Goal: Information Seeking & Learning: Learn about a topic

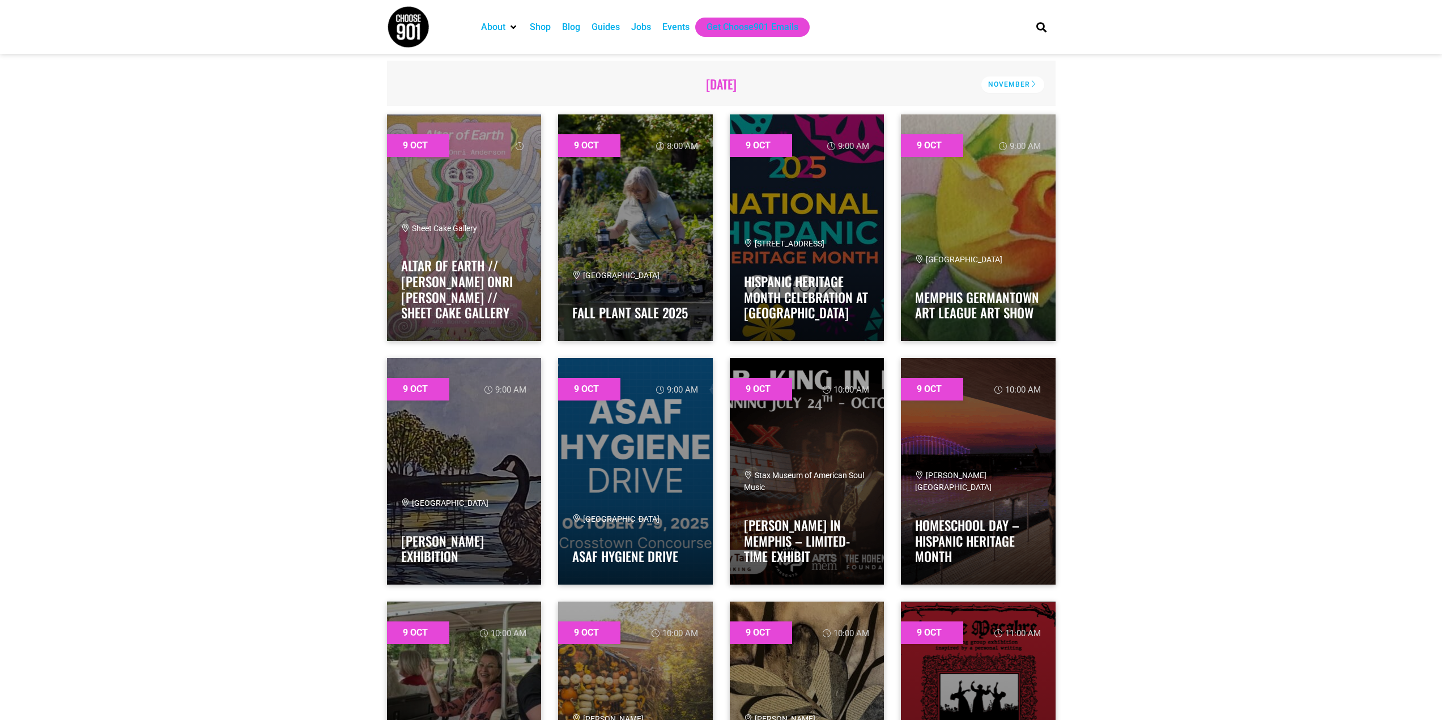
scroll to position [340, 0]
click at [617, 454] on link at bounding box center [635, 471] width 155 height 227
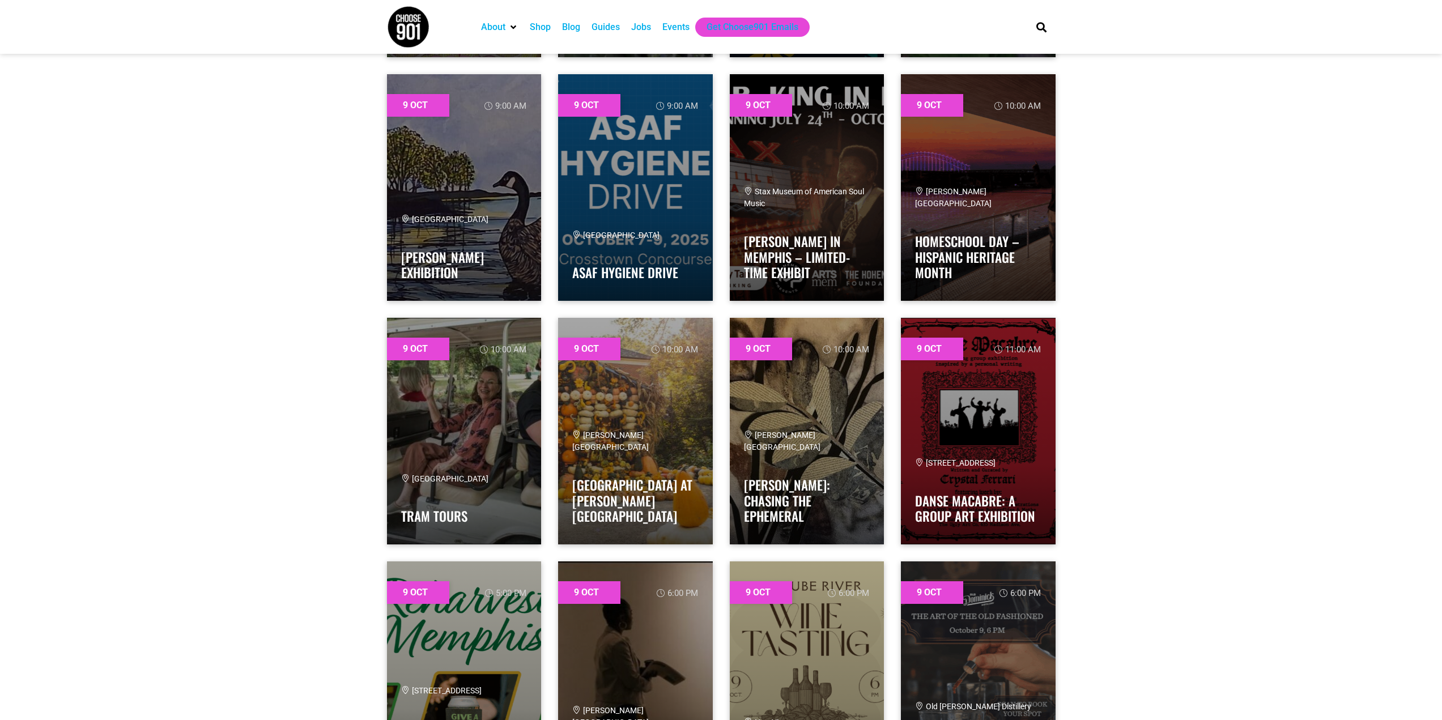
scroll to position [850, 0]
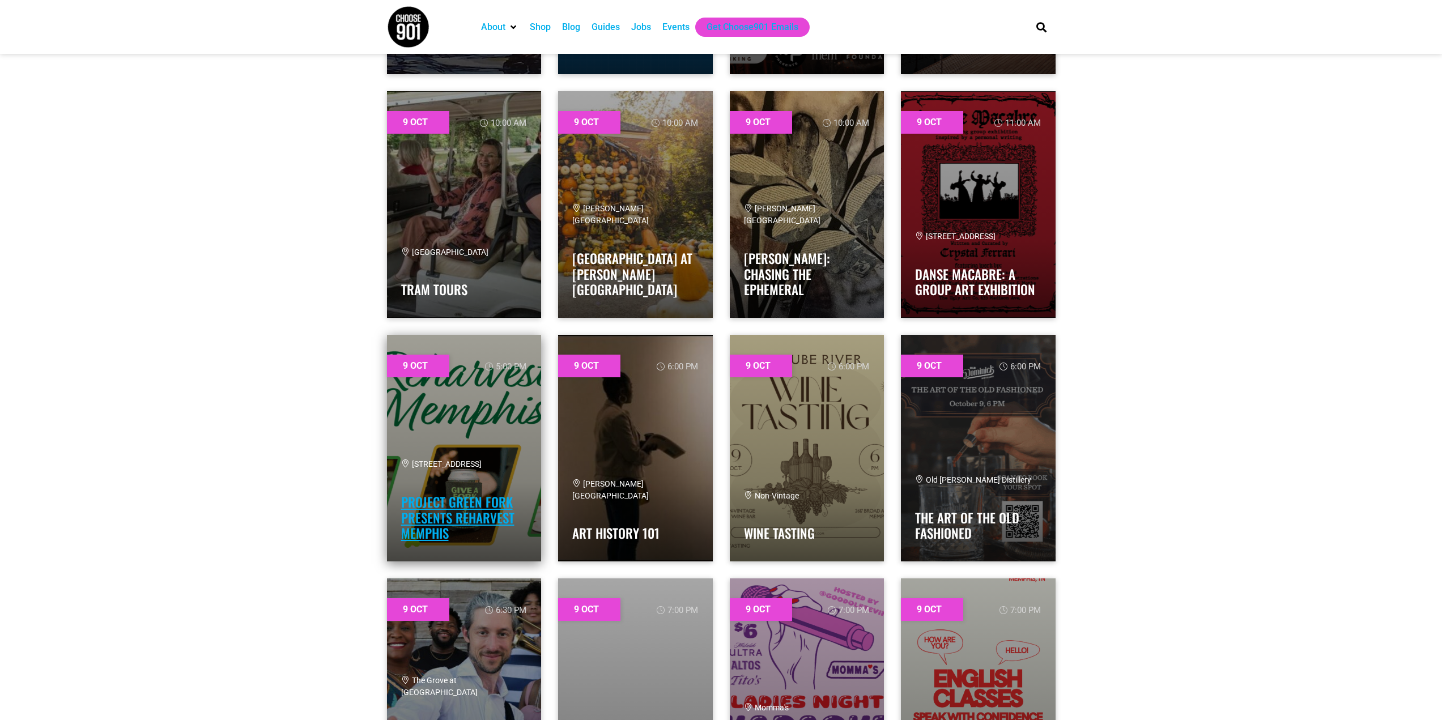
click at [456, 509] on link "Project Green Fork presents Reharvest Memphis" at bounding box center [457, 517] width 113 height 50
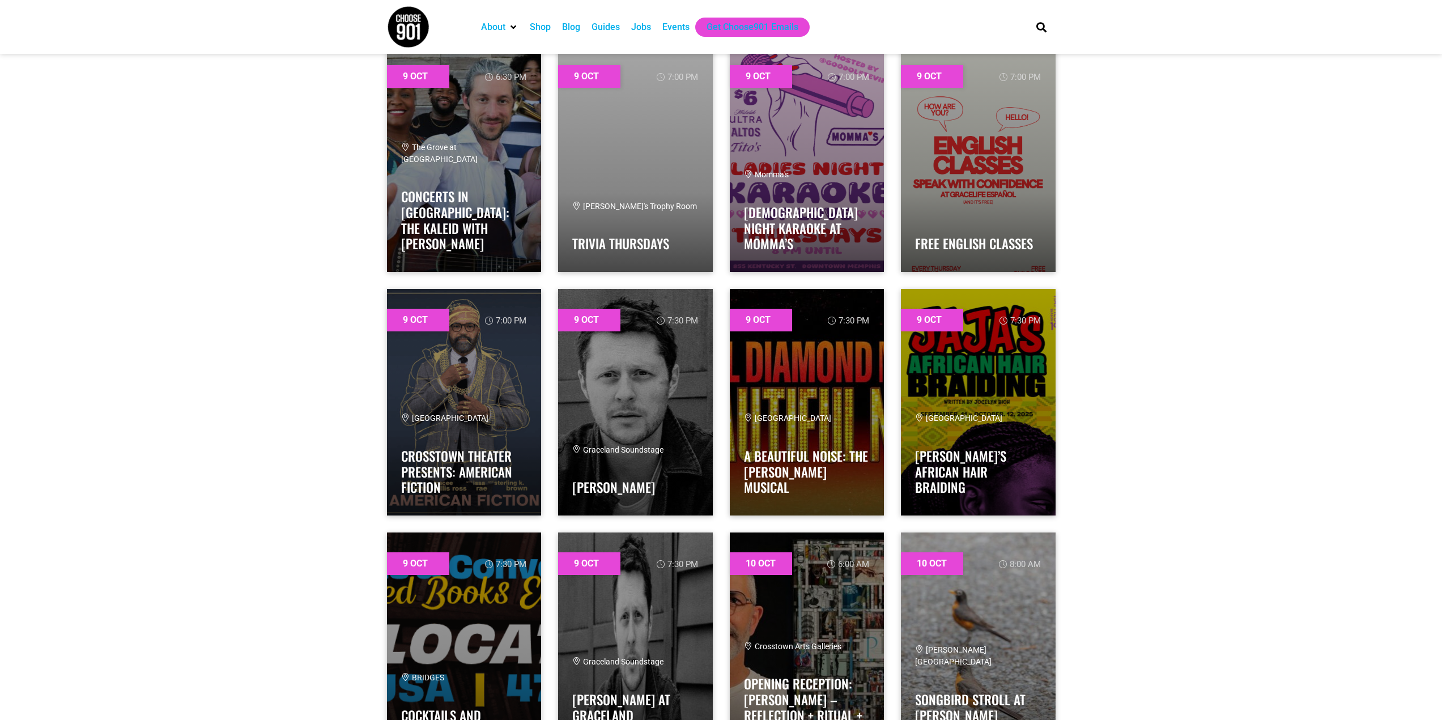
scroll to position [1158, 0]
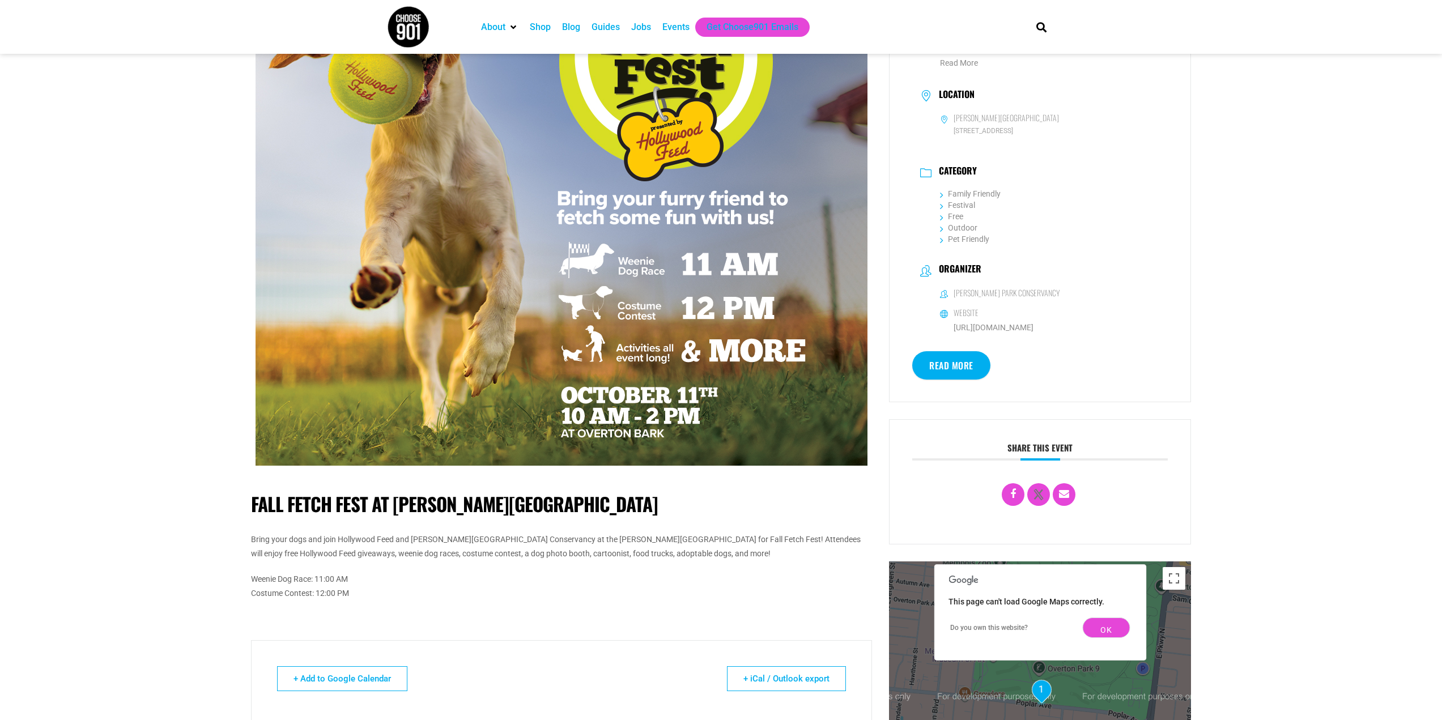
scroll to position [227, 0]
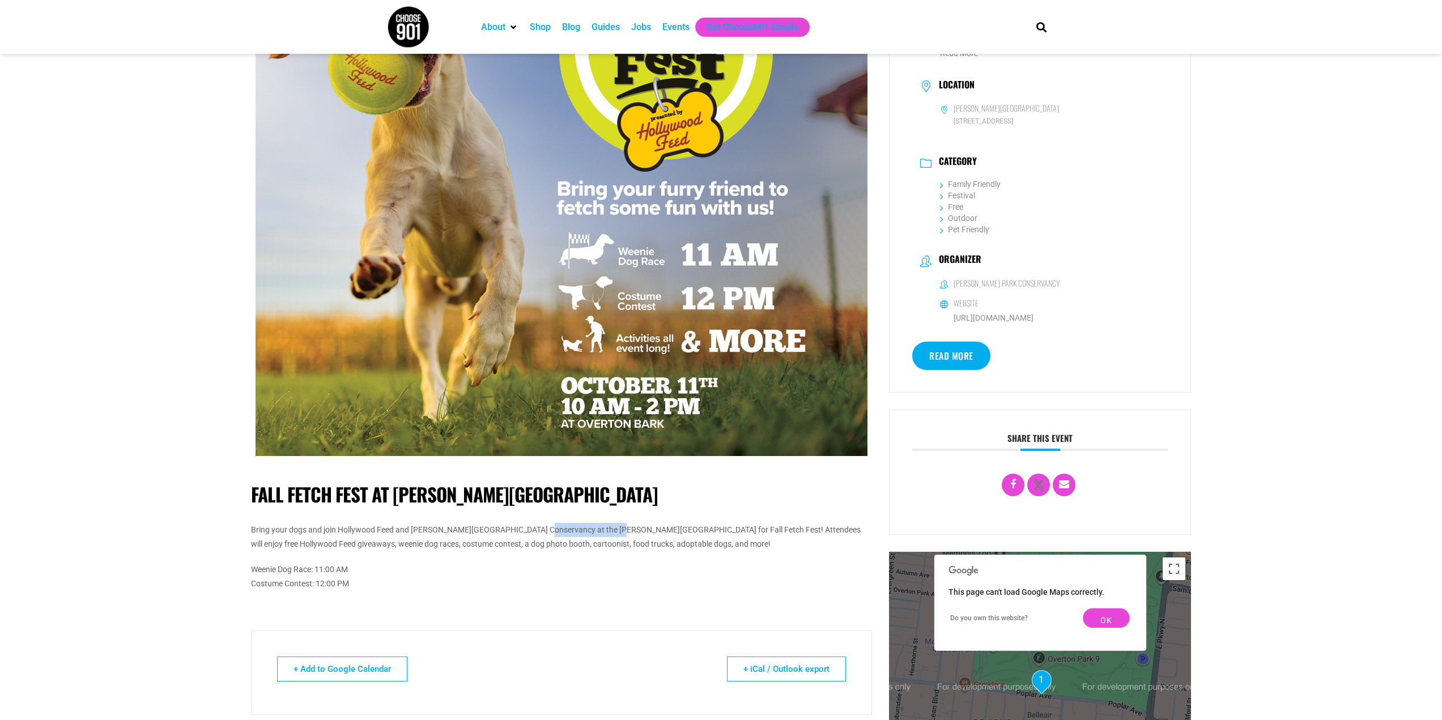
drag, startPoint x: 528, startPoint y: 529, endPoint x: 605, endPoint y: 530, distance: 76.5
click at [605, 530] on p "Bring your dogs and join Hollywood Feed and Overton Park Conservancy at the Ove…" at bounding box center [562, 537] width 622 height 28
click at [601, 607] on div "Fall Fetch Fest at Overton Bark Bring your dogs and join Hollywood Feed and Ove…" at bounding box center [562, 543] width 622 height 164
drag, startPoint x: 1250, startPoint y: 621, endPoint x: 1247, endPoint y: 466, distance: 154.7
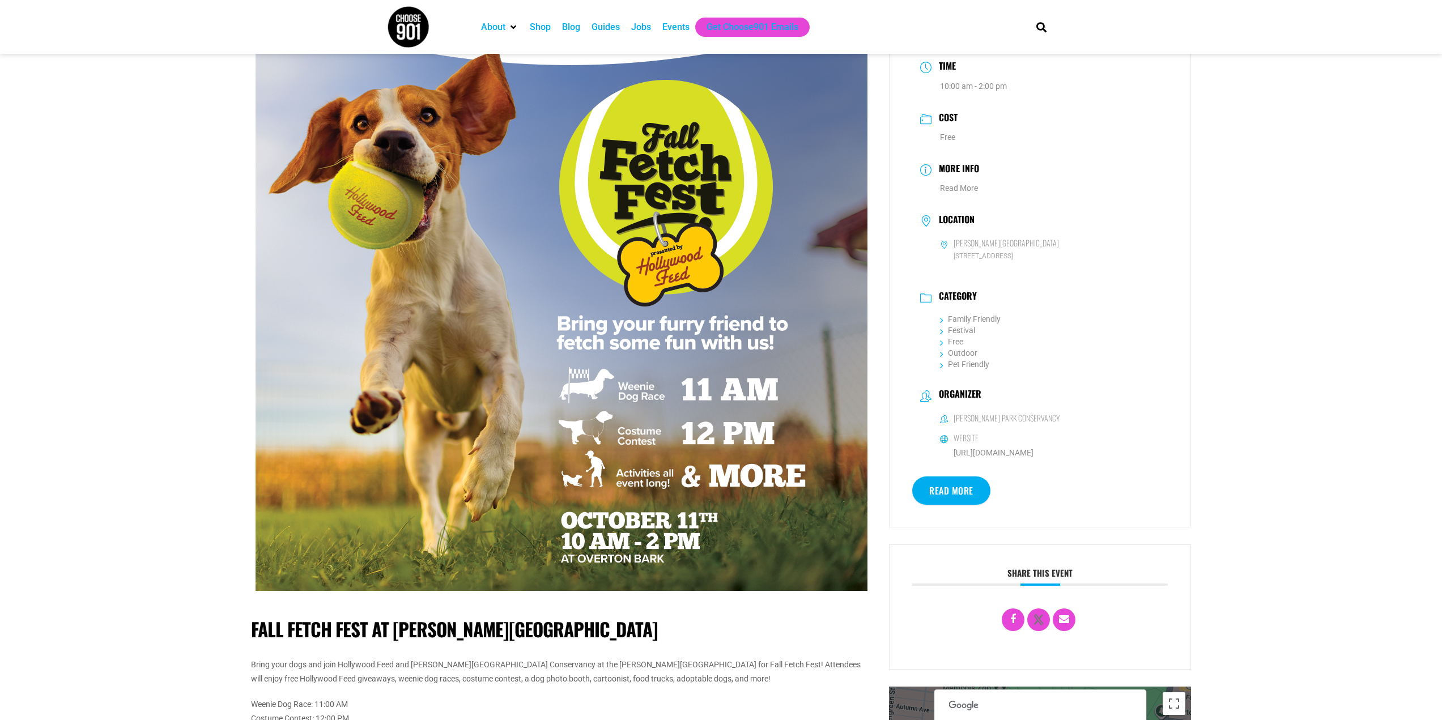
scroll to position [0, 0]
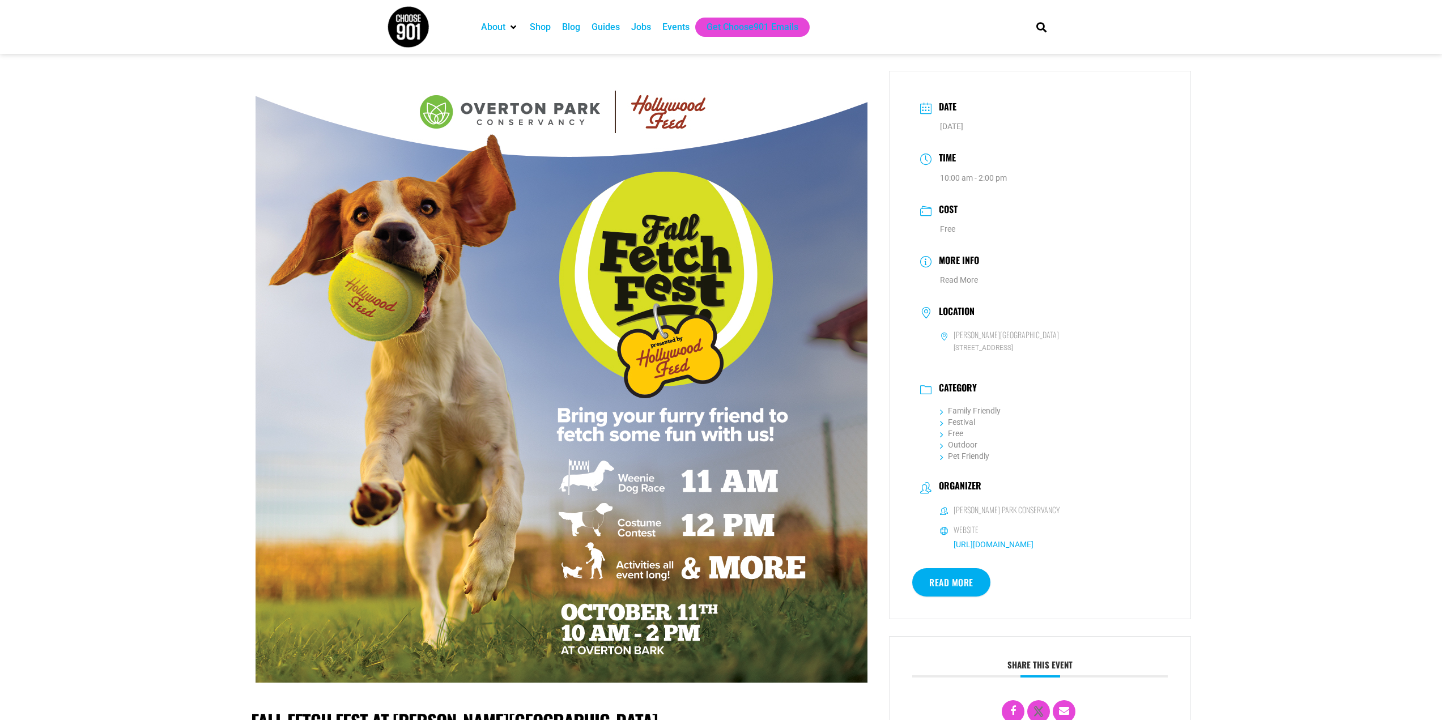
click at [1000, 545] on link "https://overtonpark.org/" at bounding box center [994, 544] width 80 height 9
